Goal: Find specific page/section: Find specific page/section

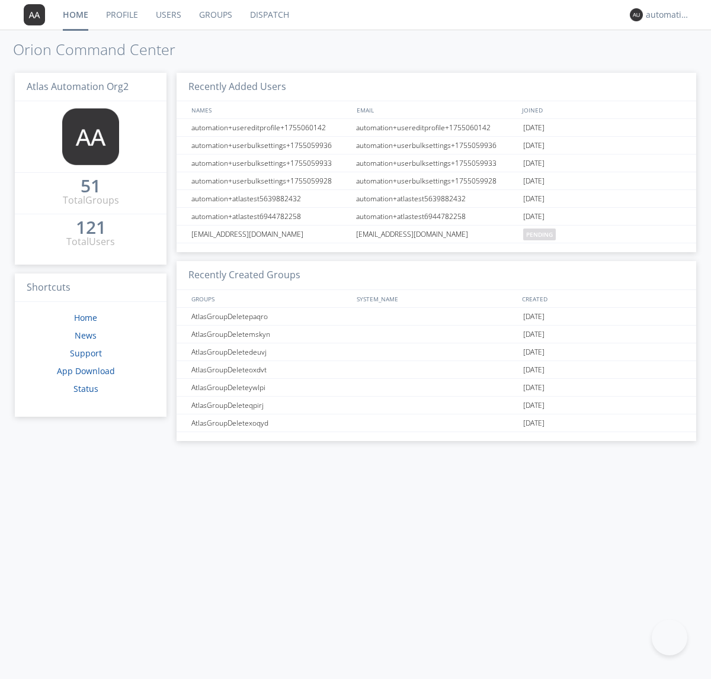
click at [268, 15] on link "Dispatch" at bounding box center [269, 15] width 57 height 30
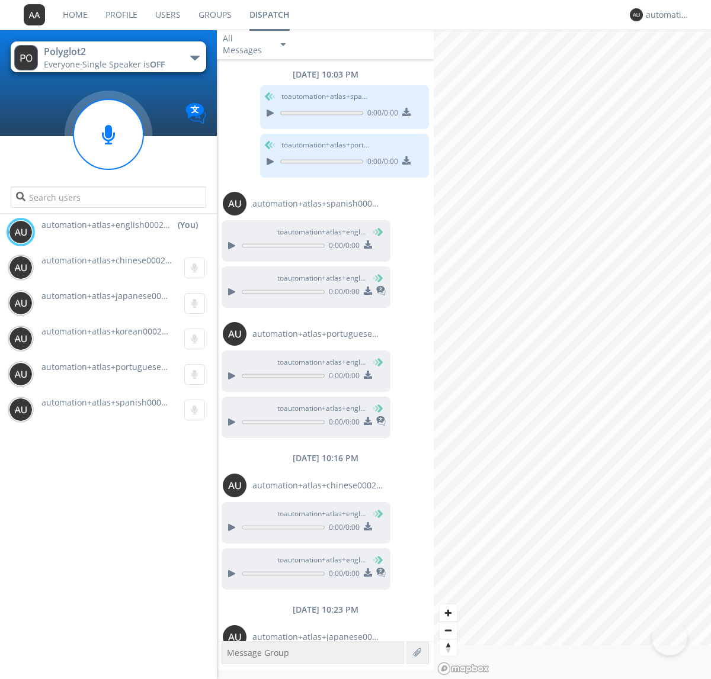
click at [194, 57] on div "button" at bounding box center [194, 58] width 9 height 5
click at [0, 0] on span "Polyglot3" at bounding box center [0, 0] width 0 height 0
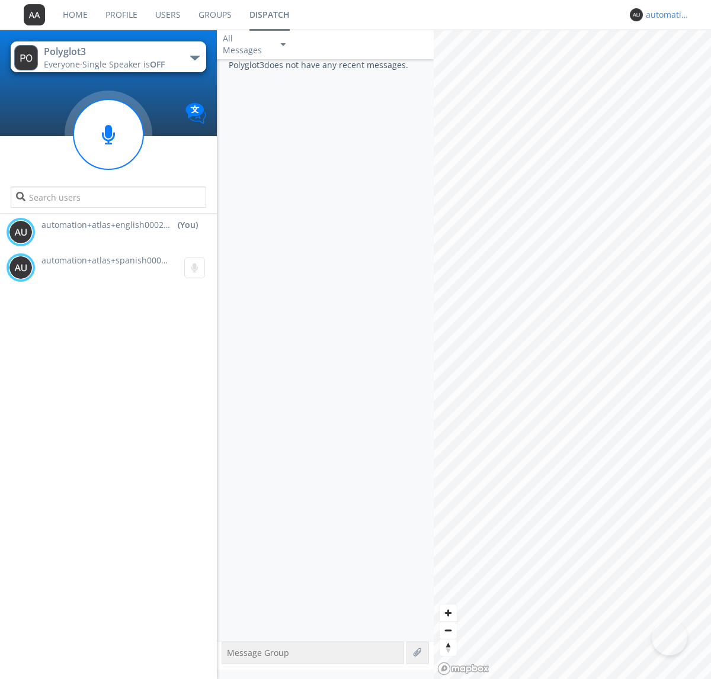
click at [664, 15] on div "automation+atlas+english0002+org2" at bounding box center [668, 15] width 44 height 12
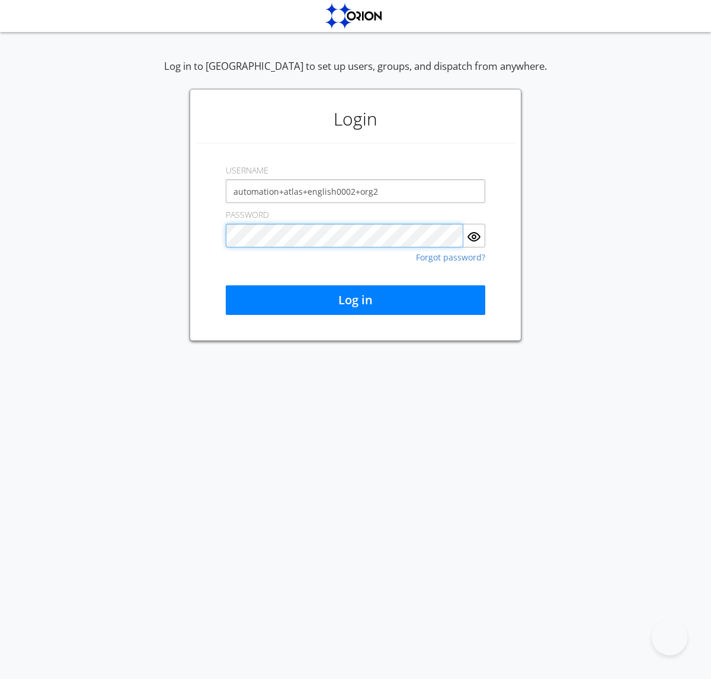
click at [355, 300] on button "Log in" at bounding box center [355, 300] width 259 height 30
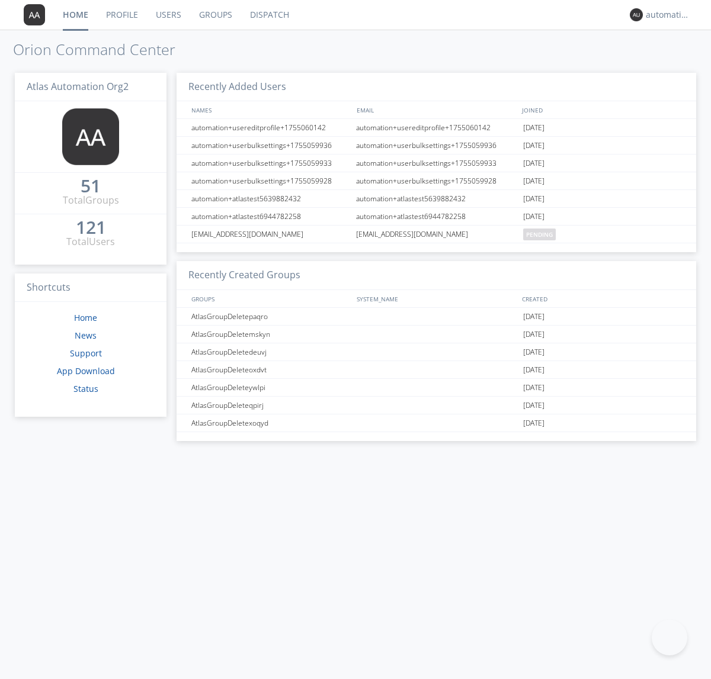
click at [268, 15] on link "Dispatch" at bounding box center [269, 15] width 57 height 30
